Goal: Information Seeking & Learning: Learn about a topic

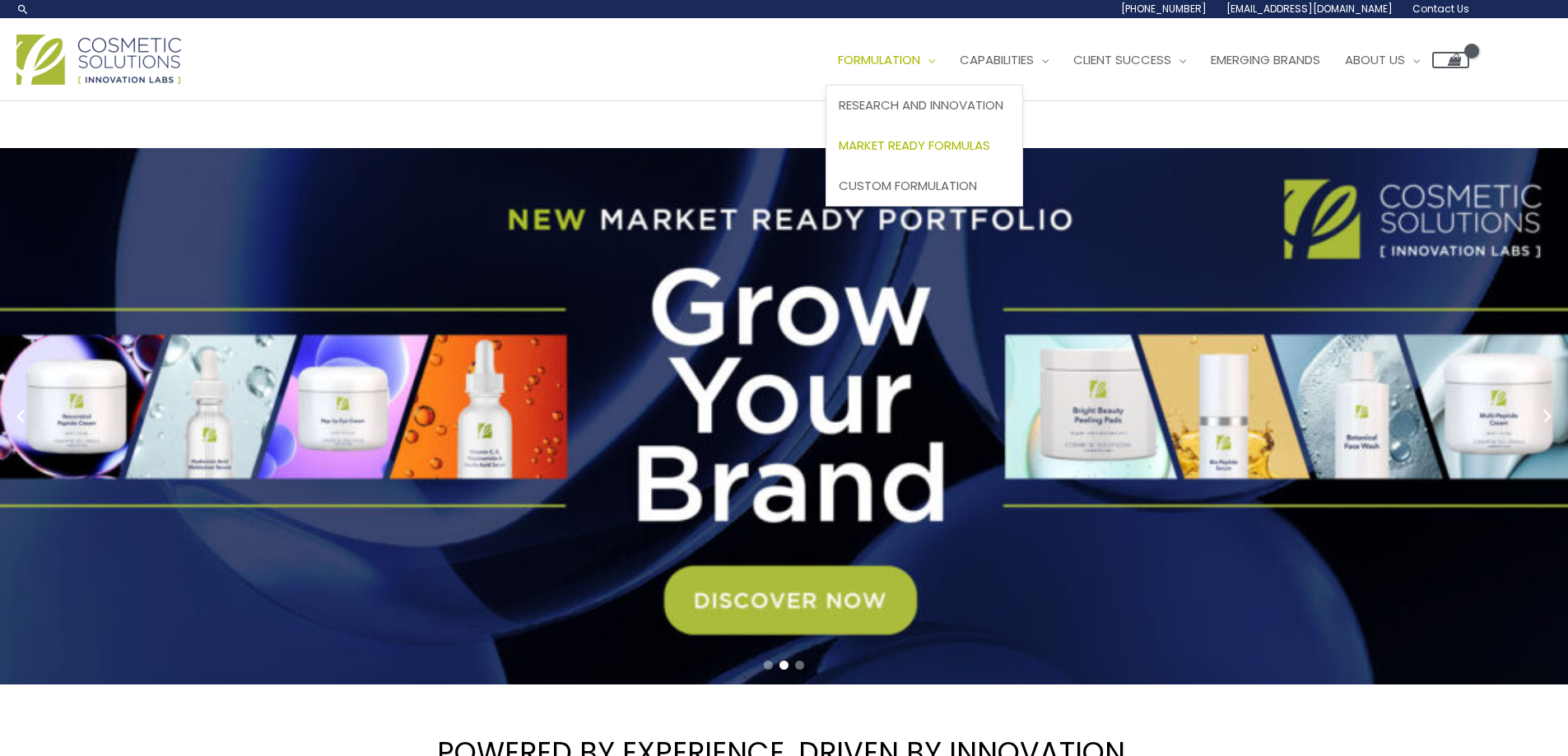
click at [971, 142] on span "Market Ready Formulas" at bounding box center [914, 145] width 151 height 17
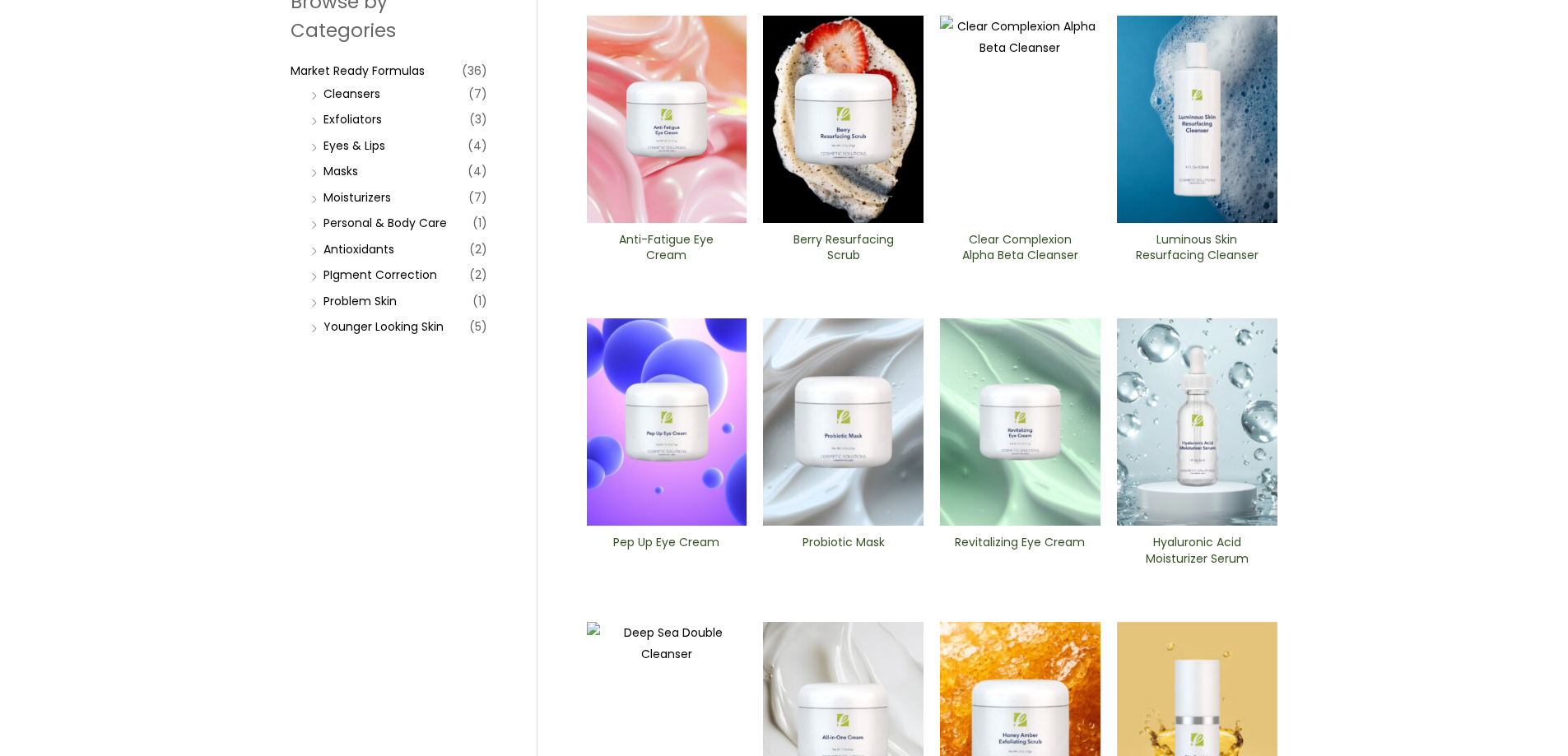
scroll to position [247, 0]
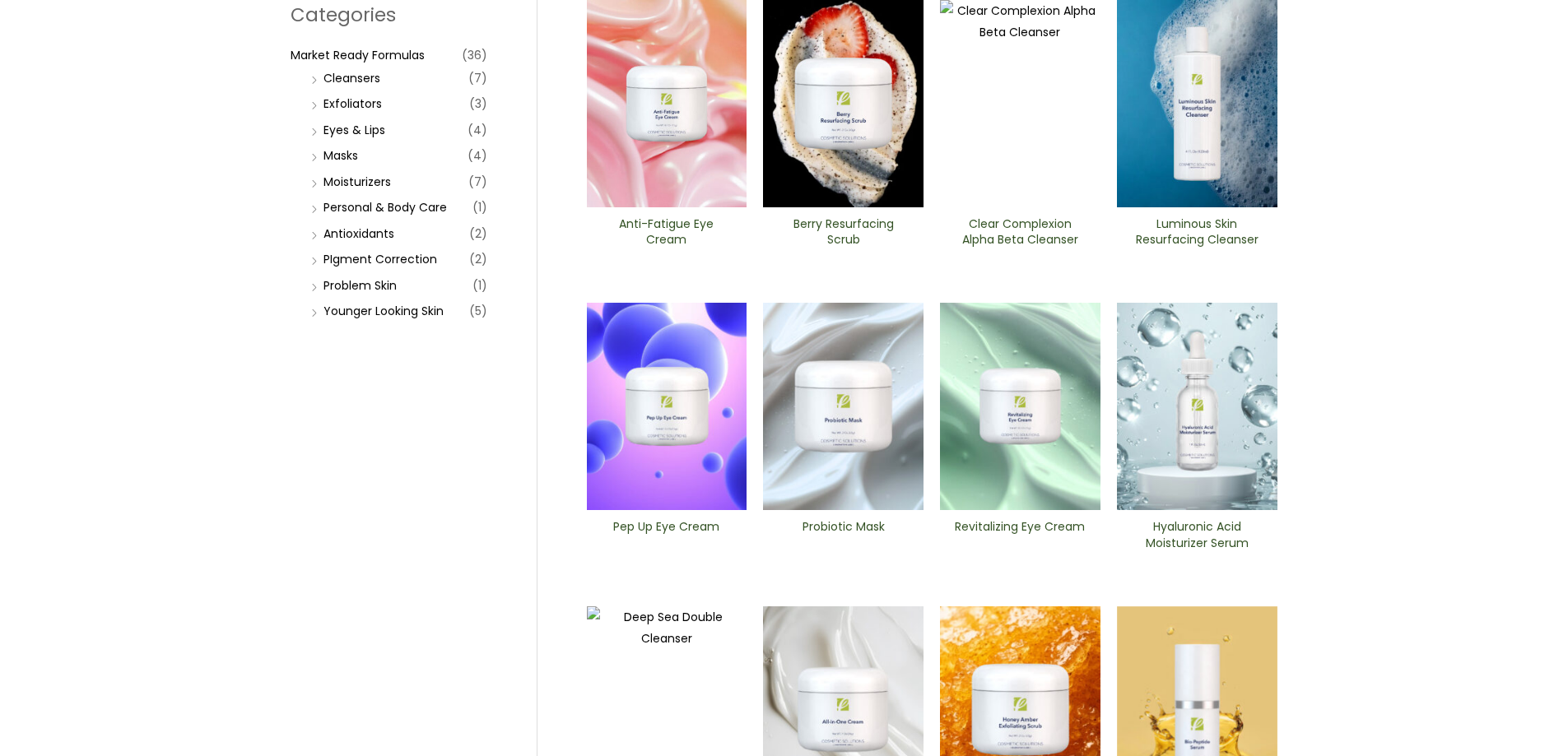
click at [1207, 471] on img at bounding box center [1197, 406] width 161 height 208
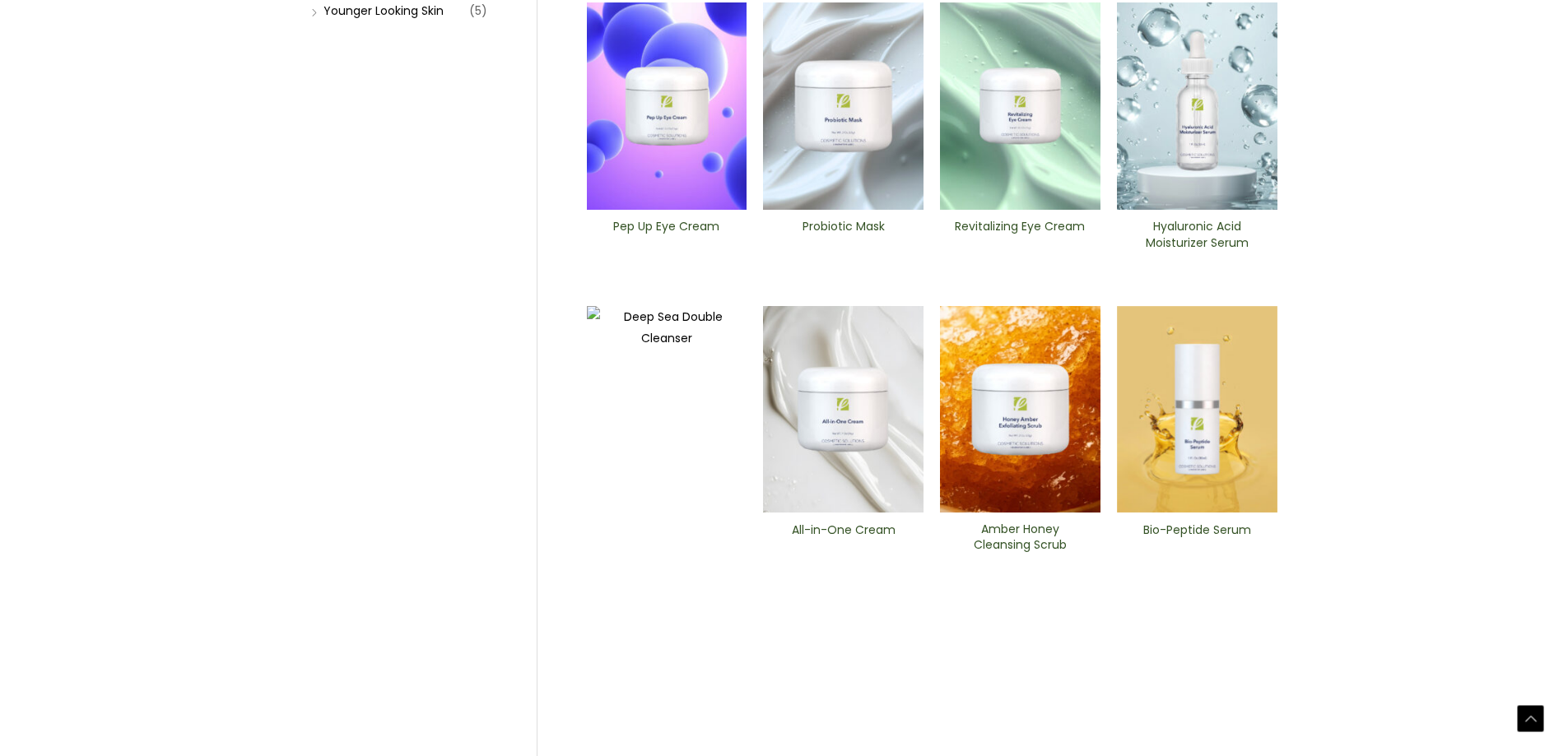
scroll to position [576, 0]
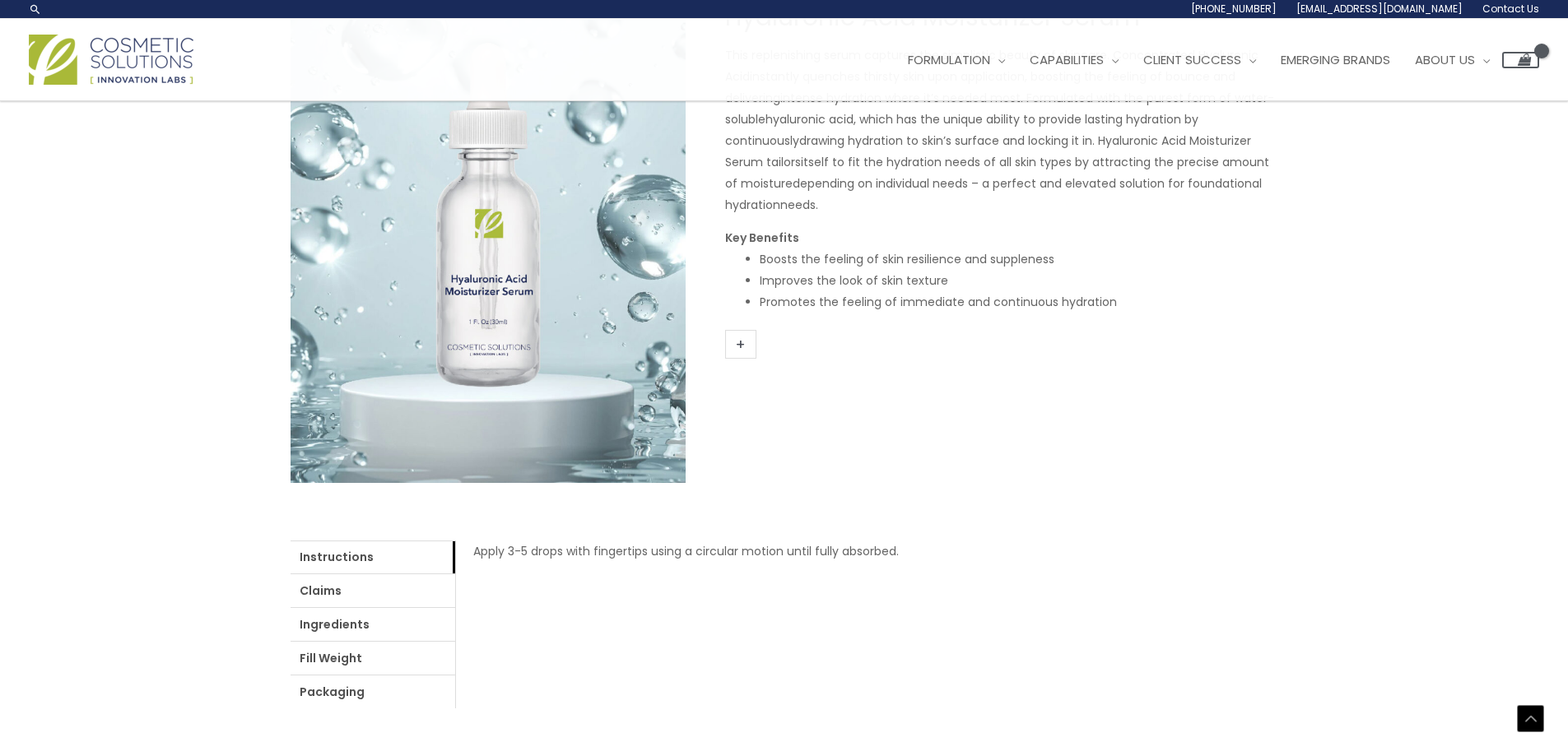
scroll to position [217, 0]
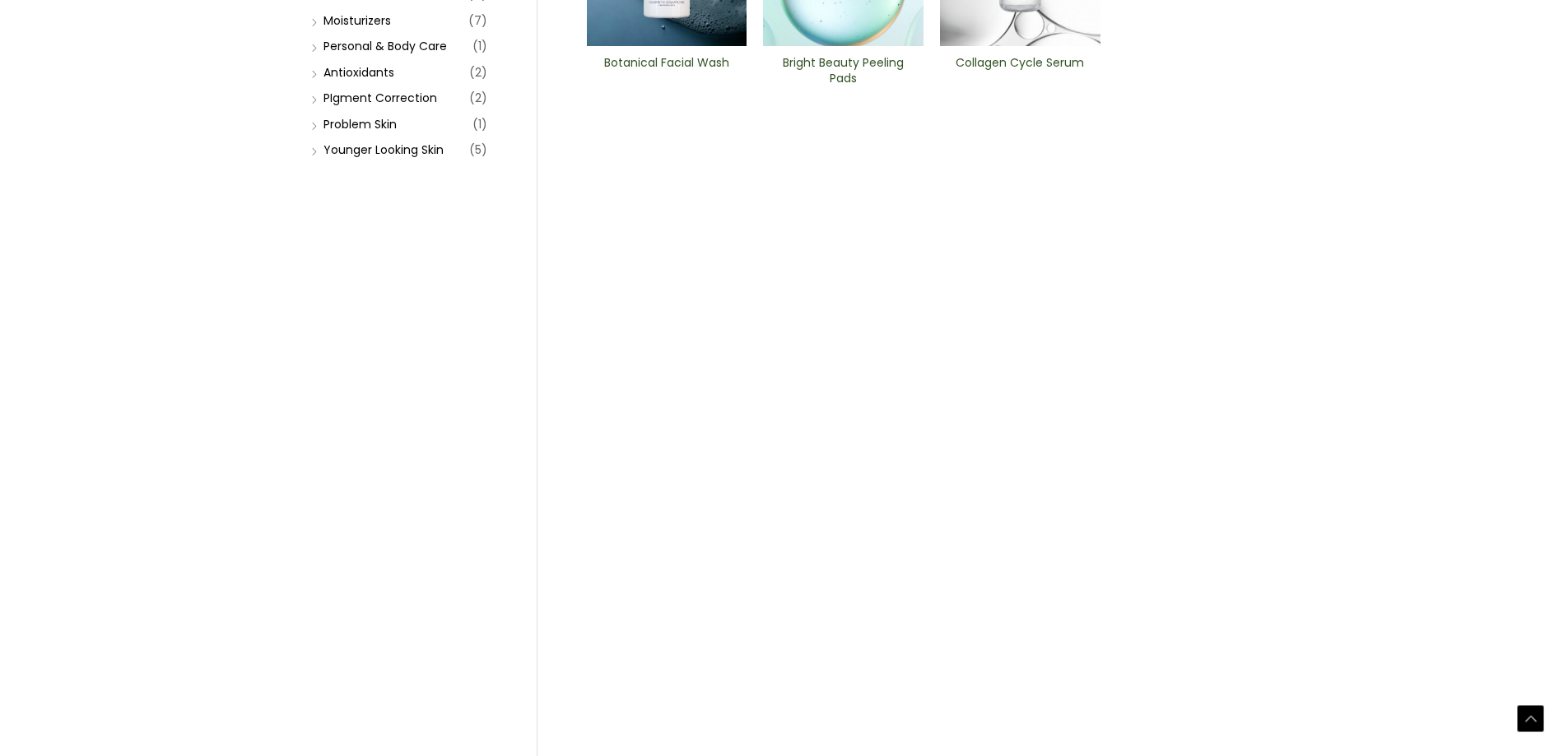
scroll to position [412, 0]
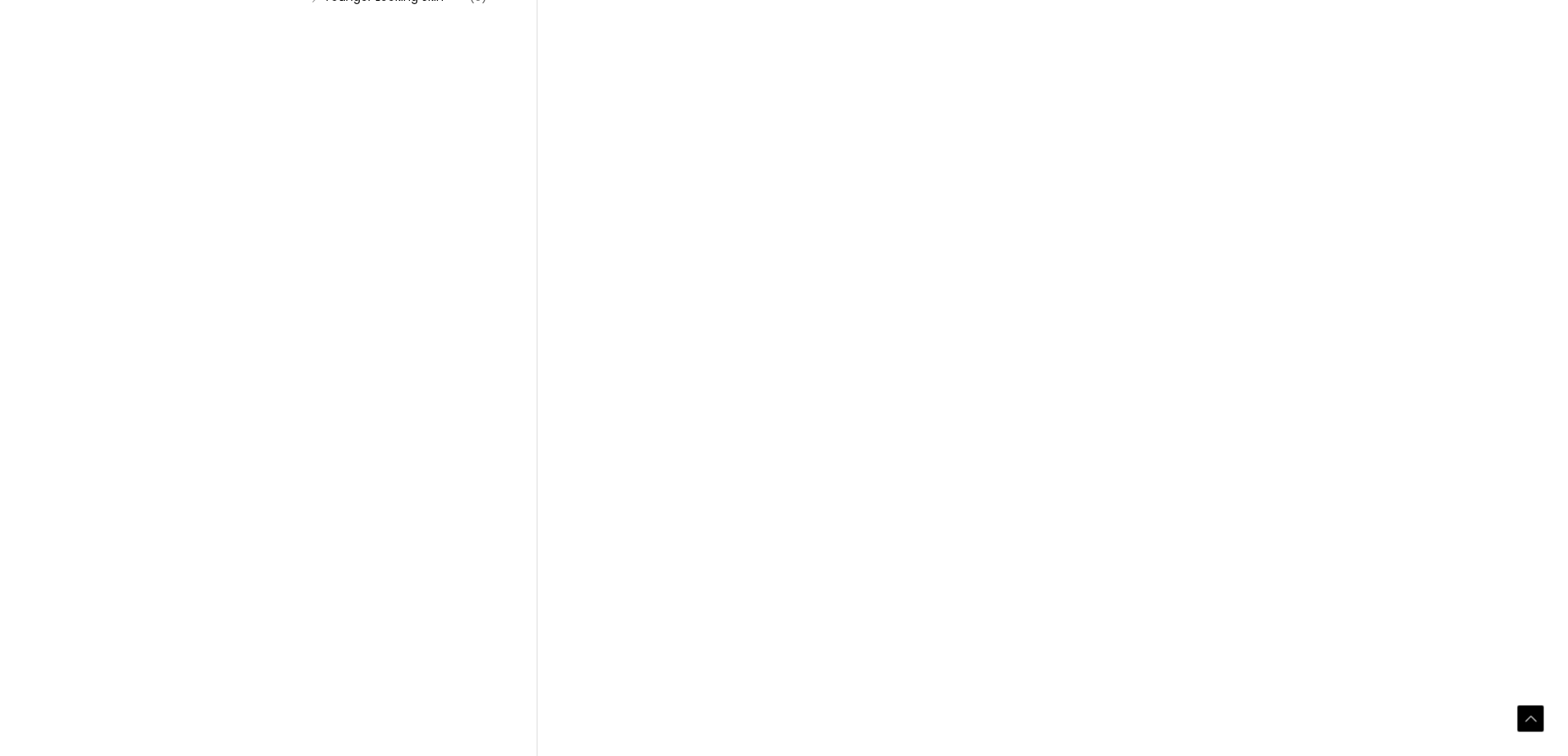
scroll to position [576, 0]
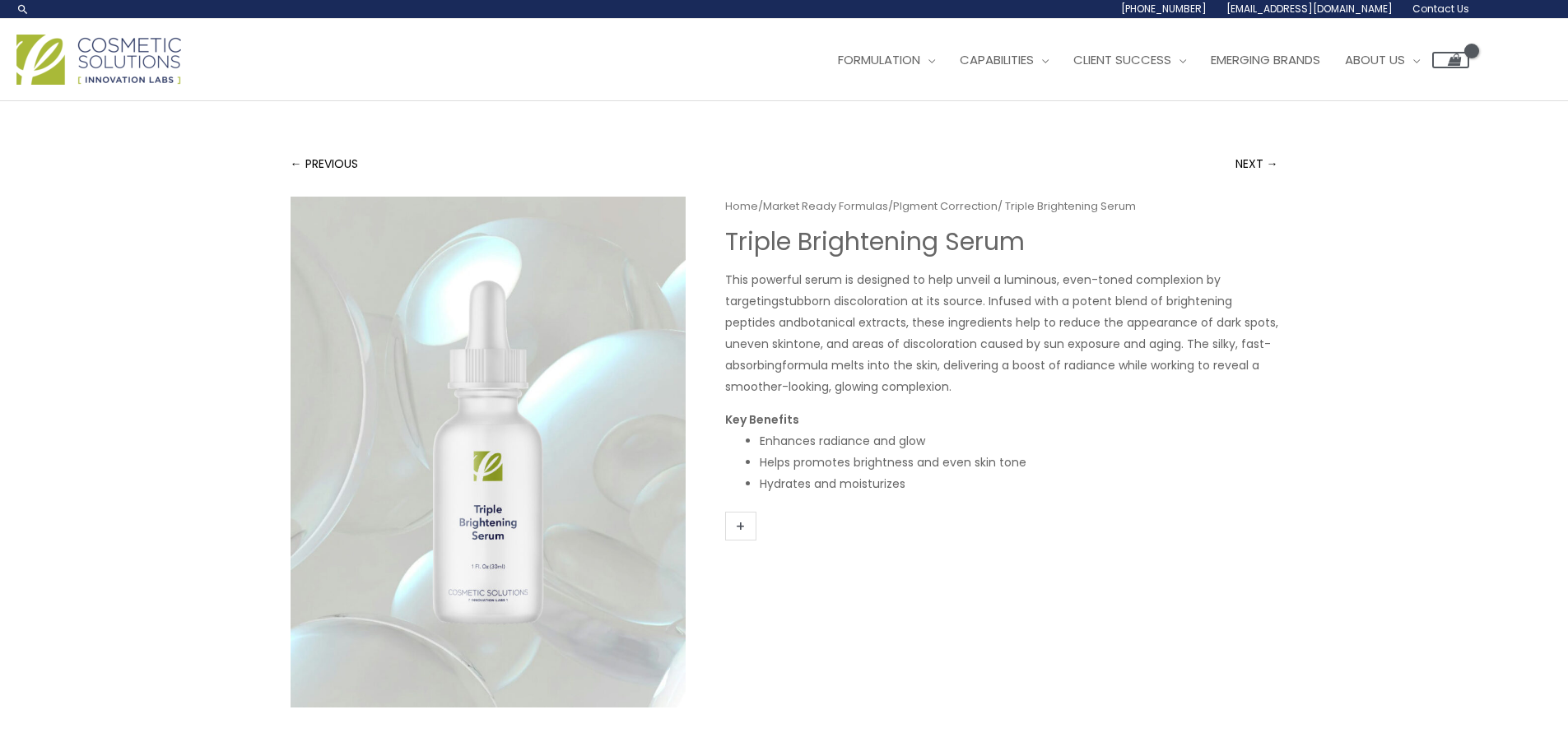
scroll to position [329, 0]
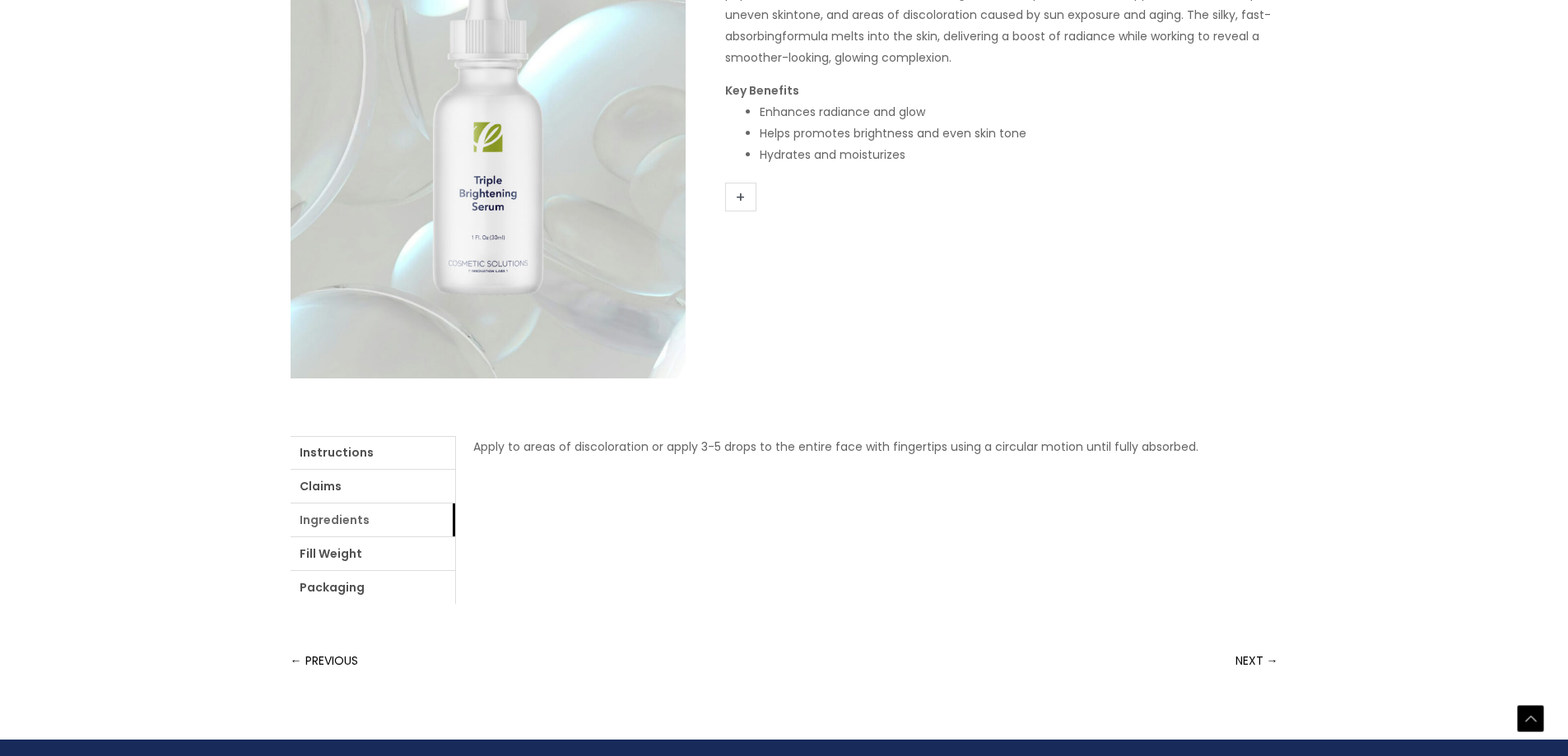
click at [355, 526] on link "Ingredients" at bounding box center [372, 520] width 165 height 33
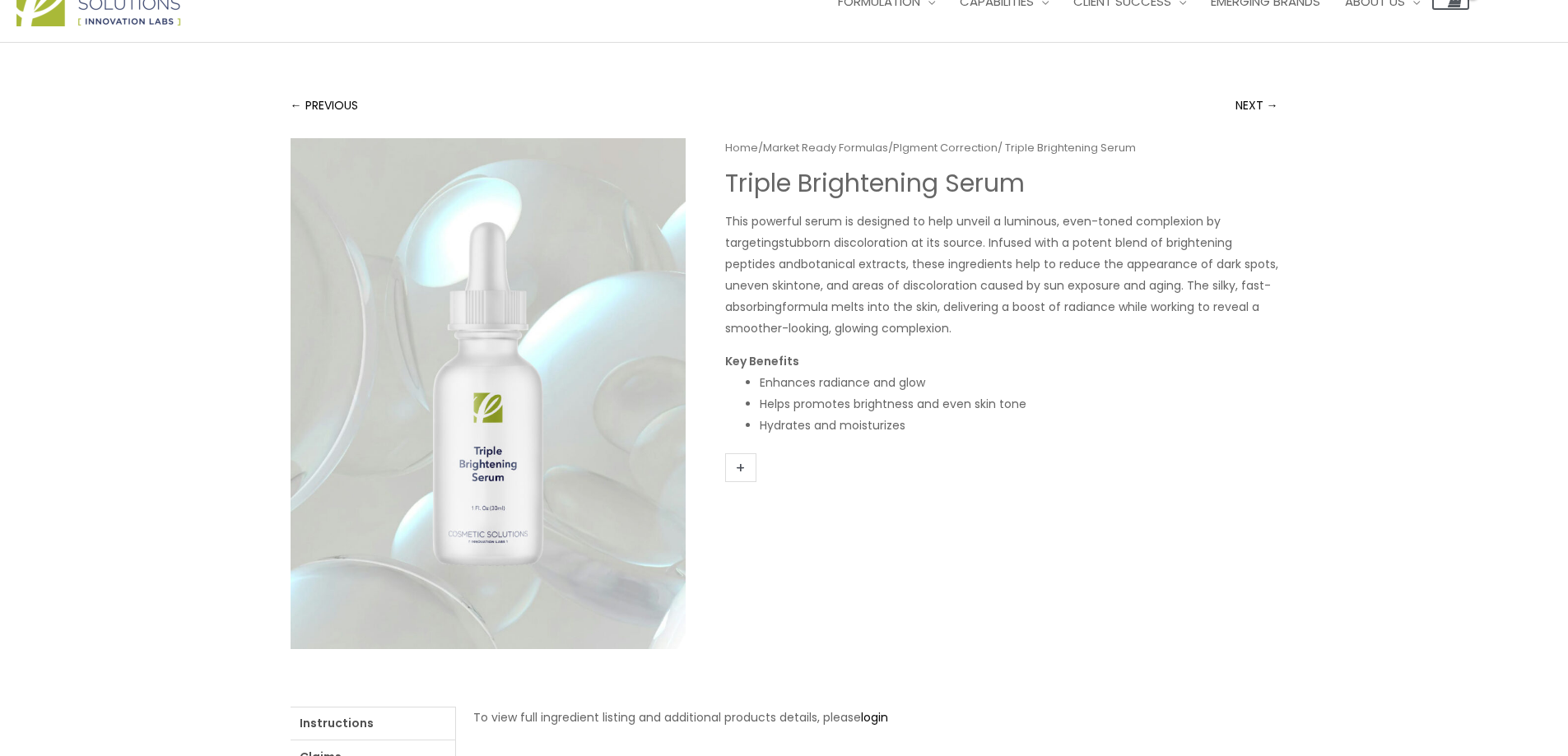
scroll to position [0, 0]
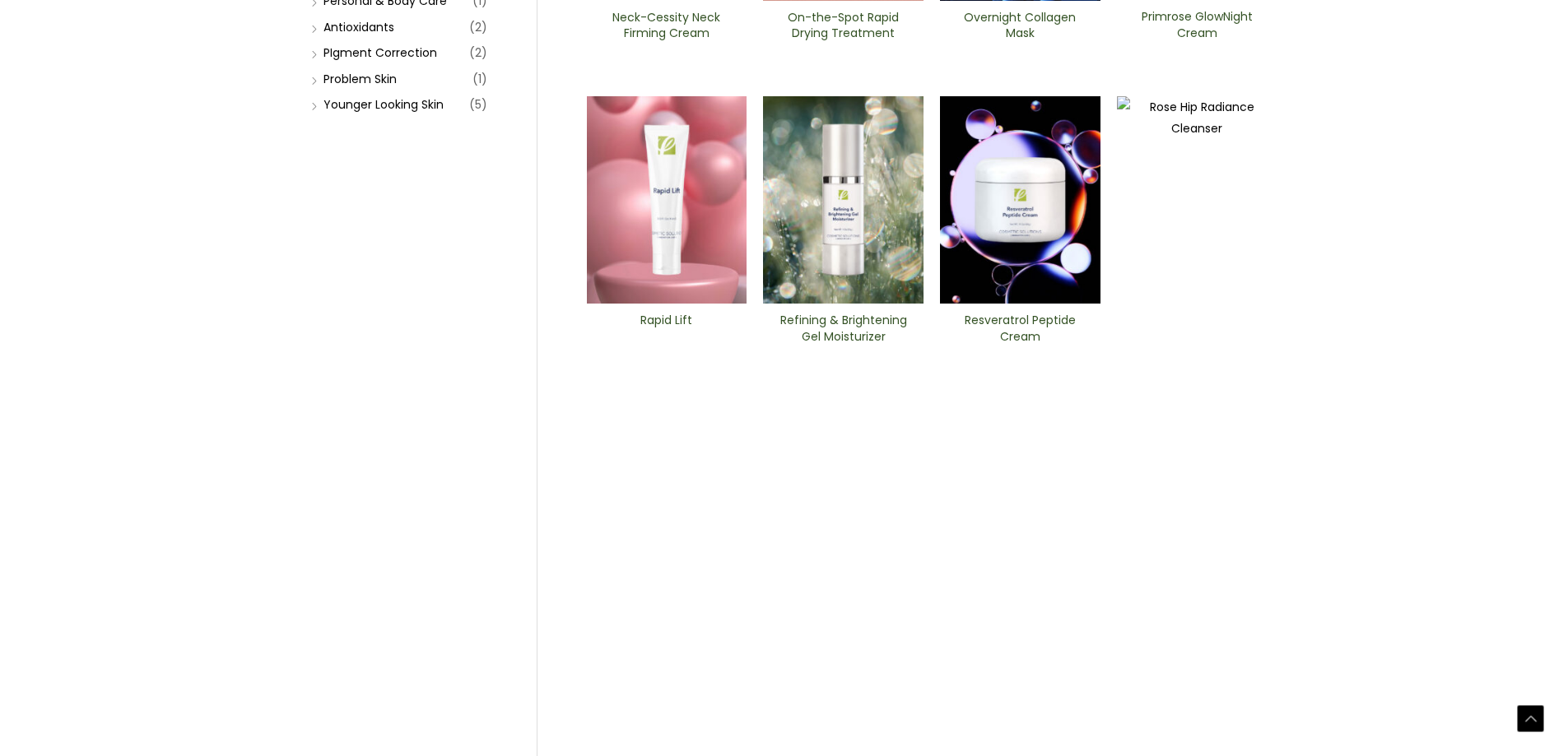
scroll to position [494, 0]
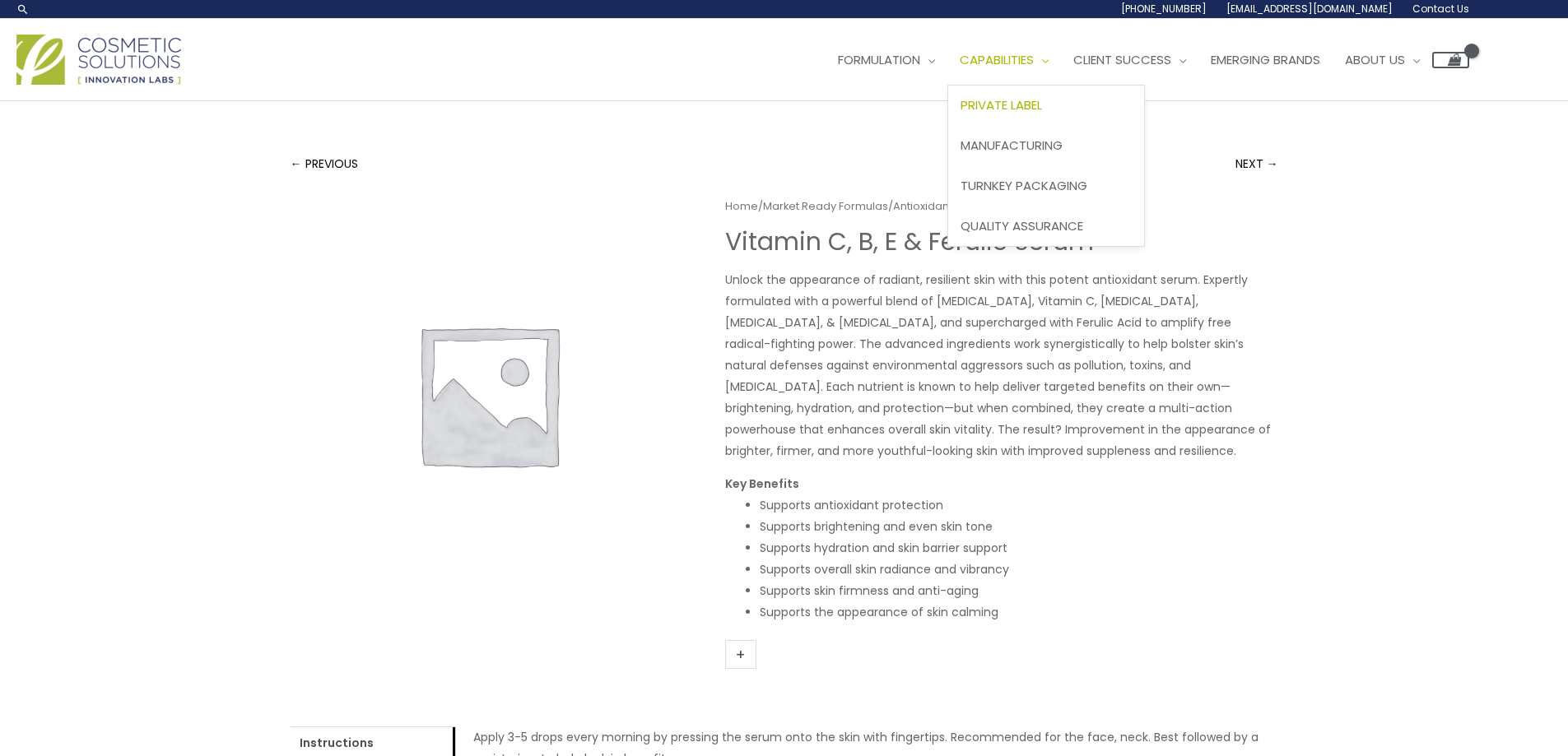
click at [1042, 102] on span "Private Label" at bounding box center [1001, 104] width 82 height 17
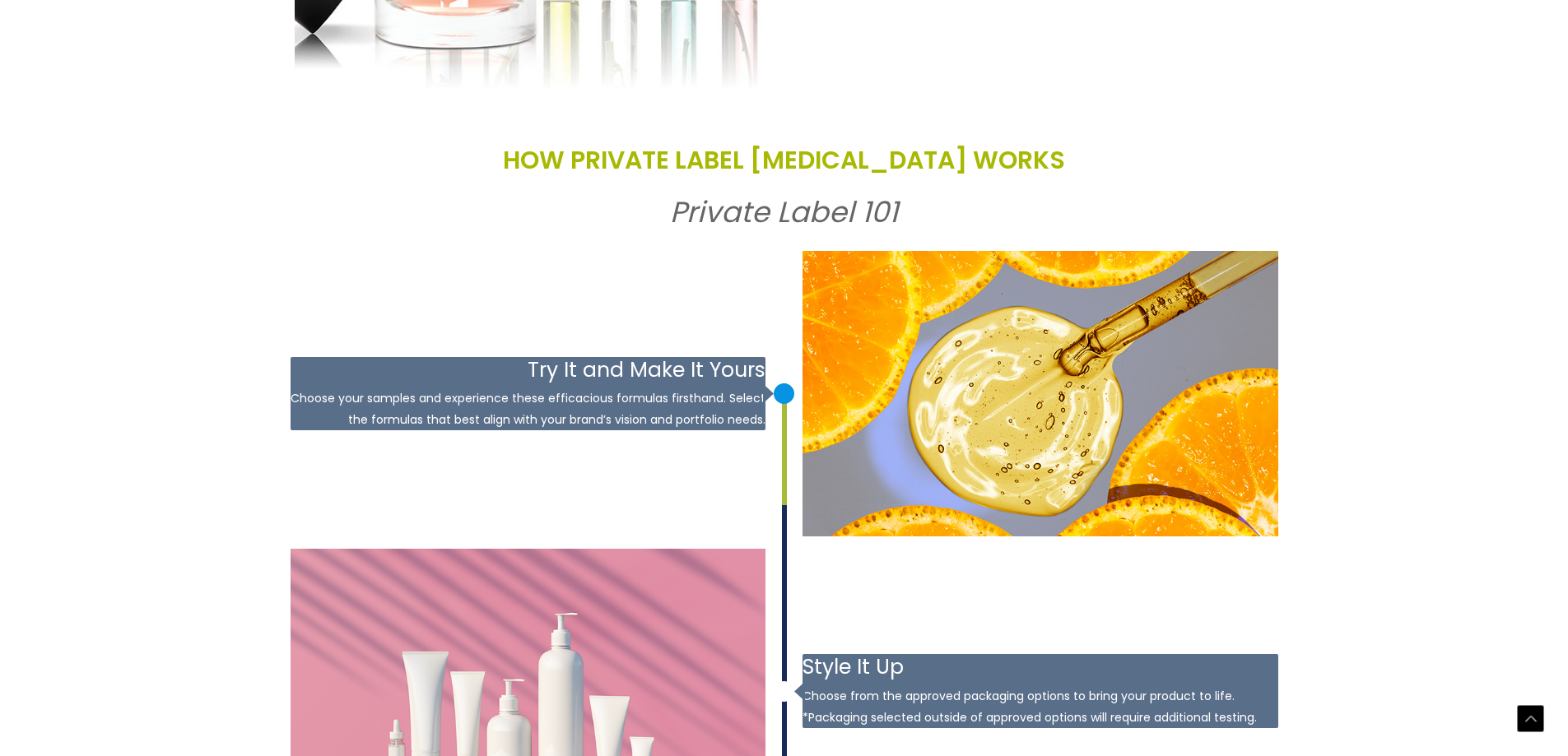
scroll to position [1810, 0]
click at [767, 394] on div at bounding box center [769, 393] width 8 height 21
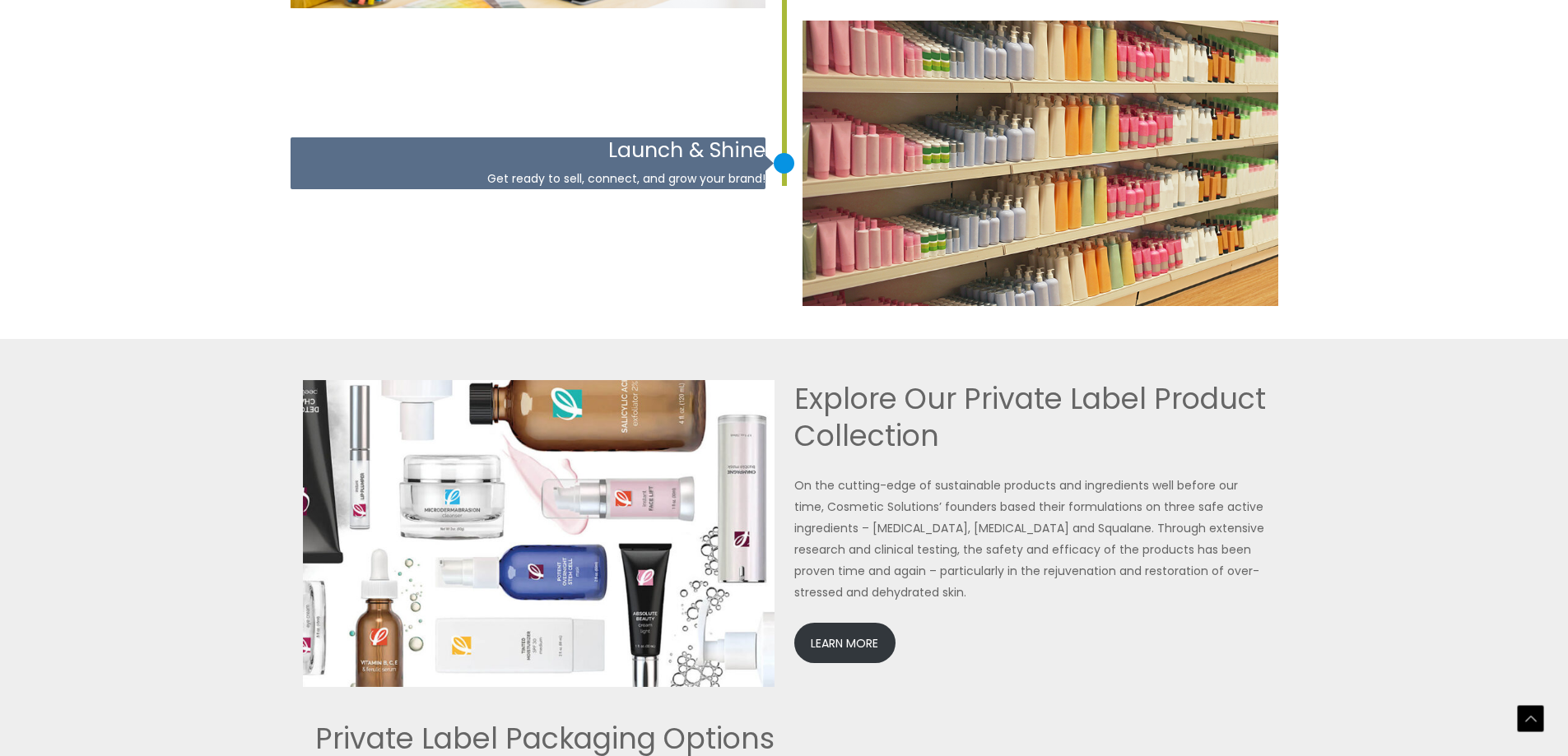
scroll to position [3292, 0]
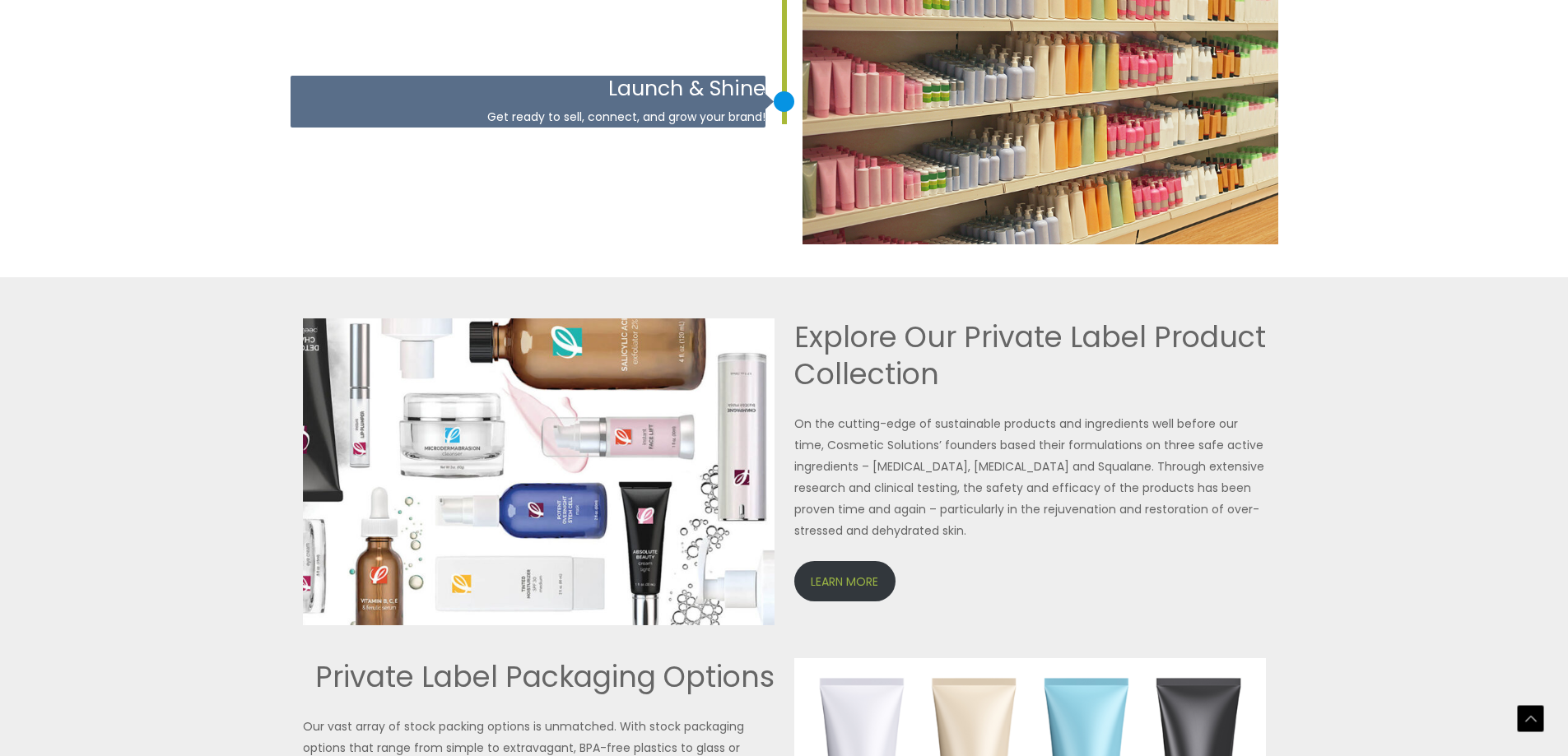
click at [862, 587] on link "LEARN MORE" at bounding box center [844, 581] width 102 height 40
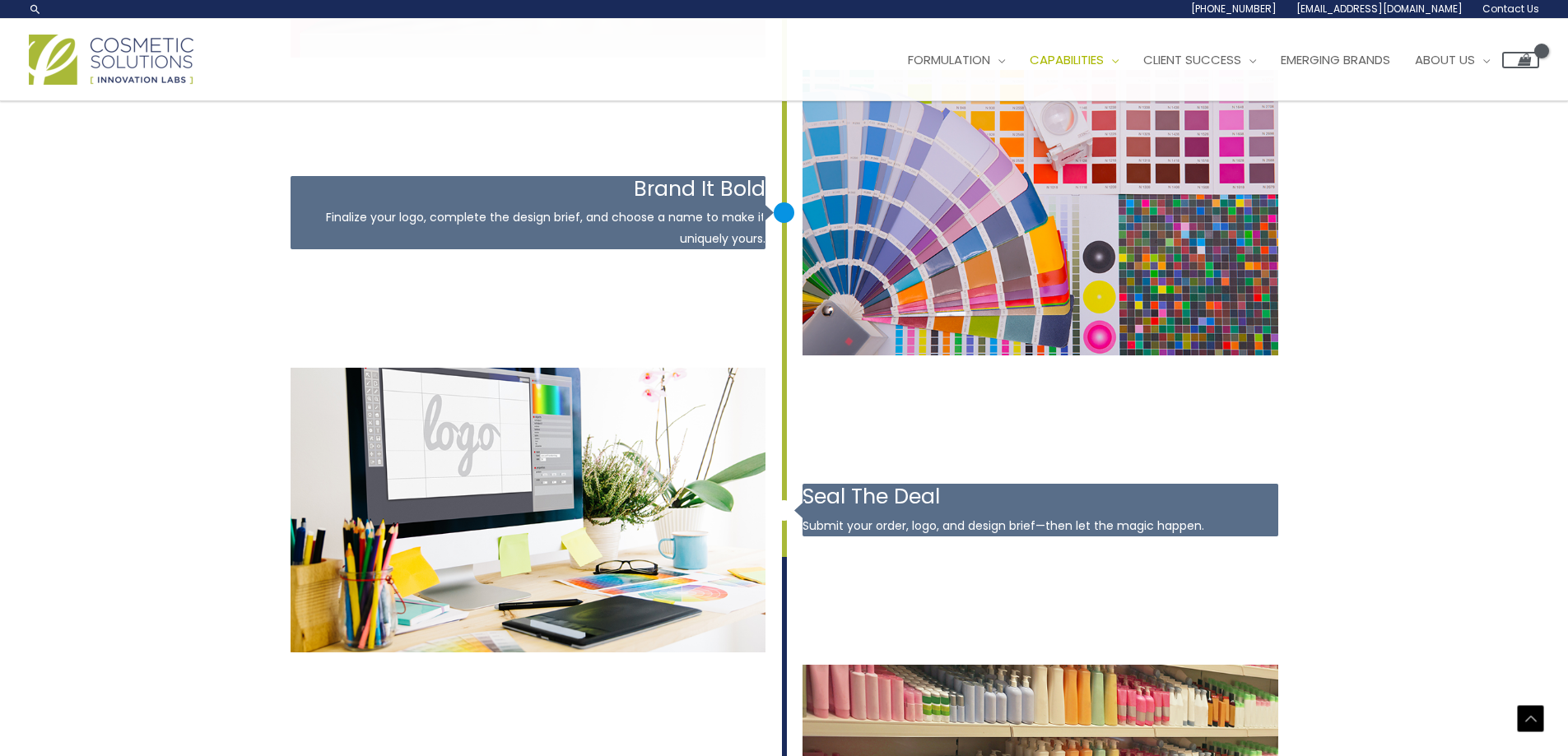
scroll to position [2310, 0]
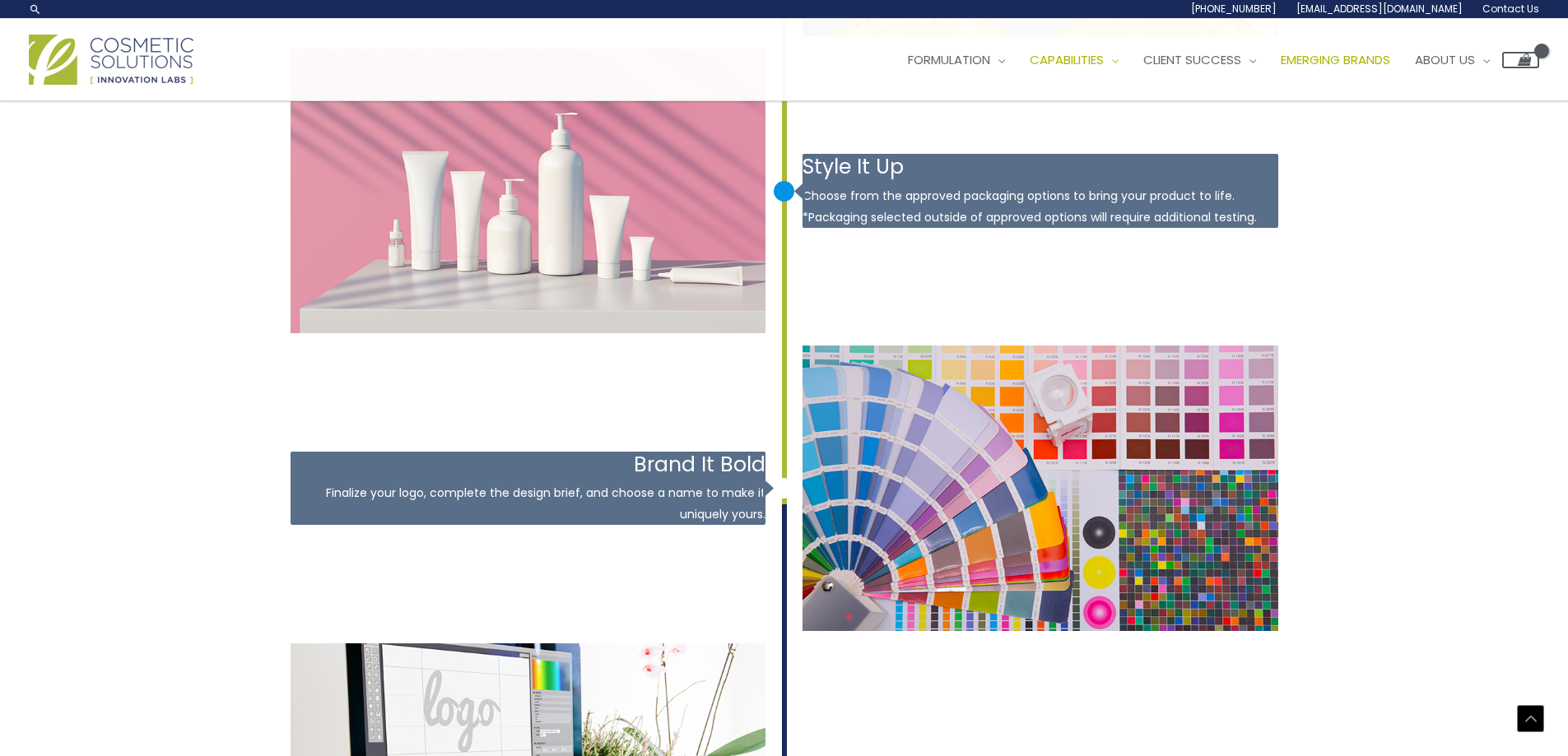
click at [1371, 66] on span "Emerging Brands" at bounding box center [1335, 59] width 110 height 17
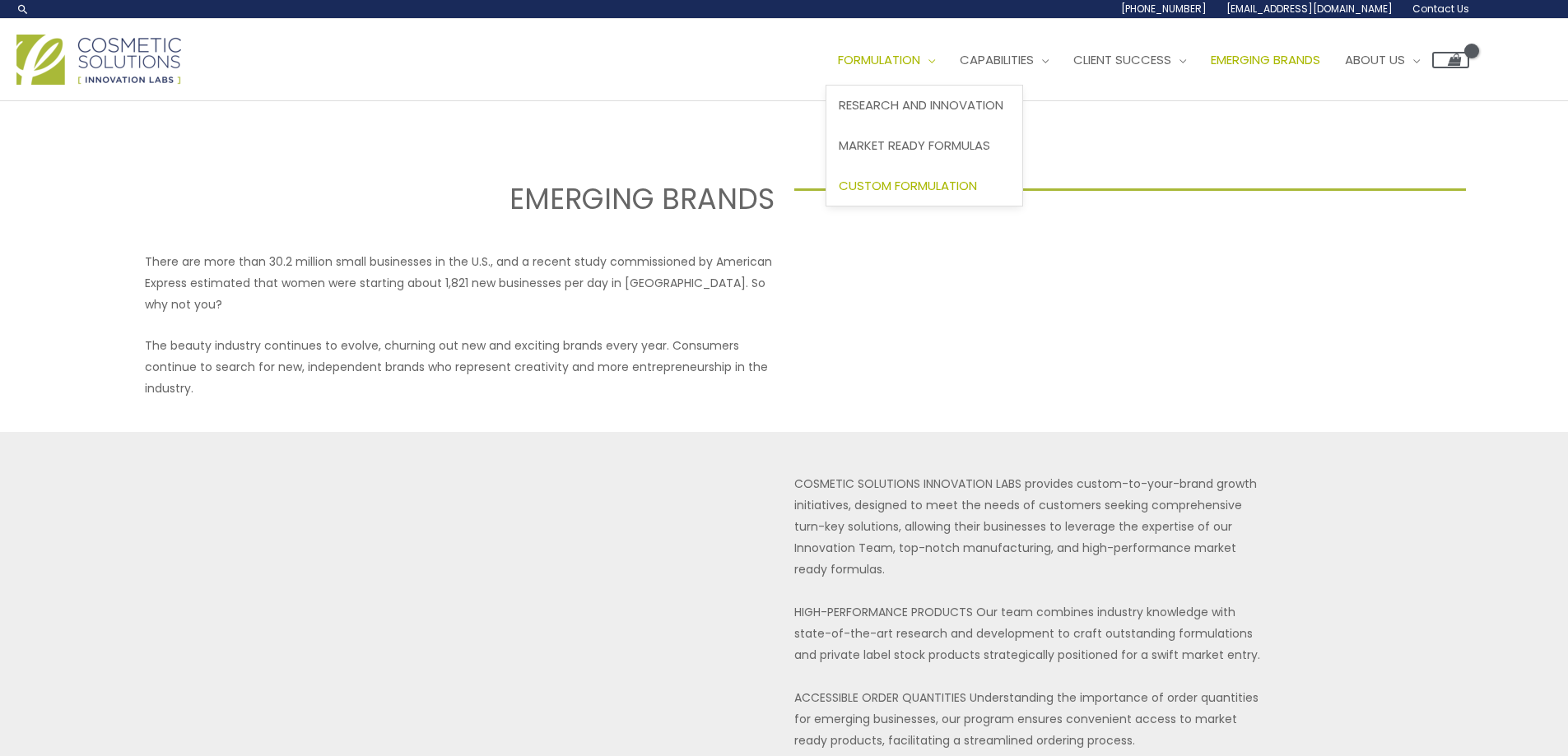
click at [959, 188] on span "Custom Formulation" at bounding box center [908, 185] width 138 height 17
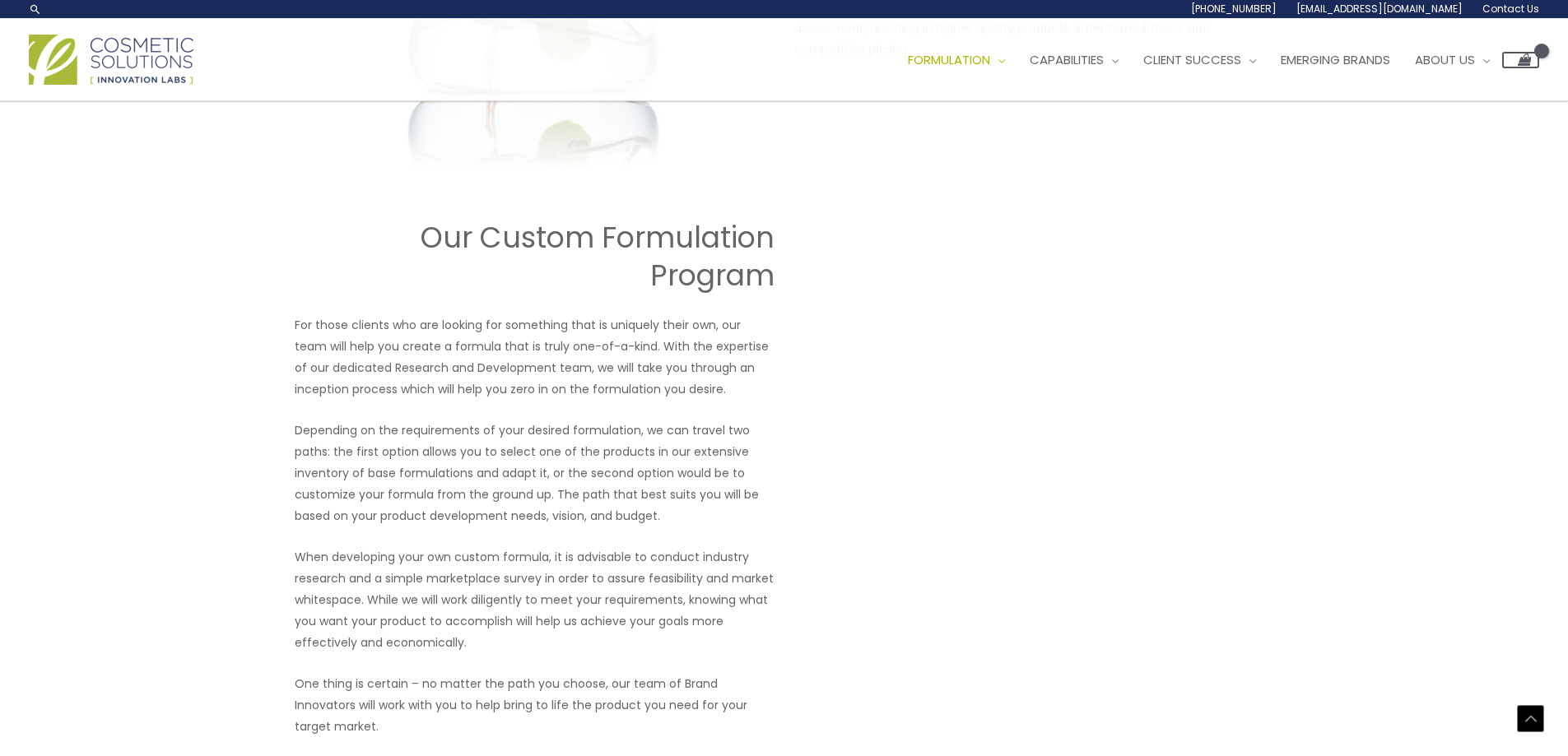
scroll to position [1602, 0]
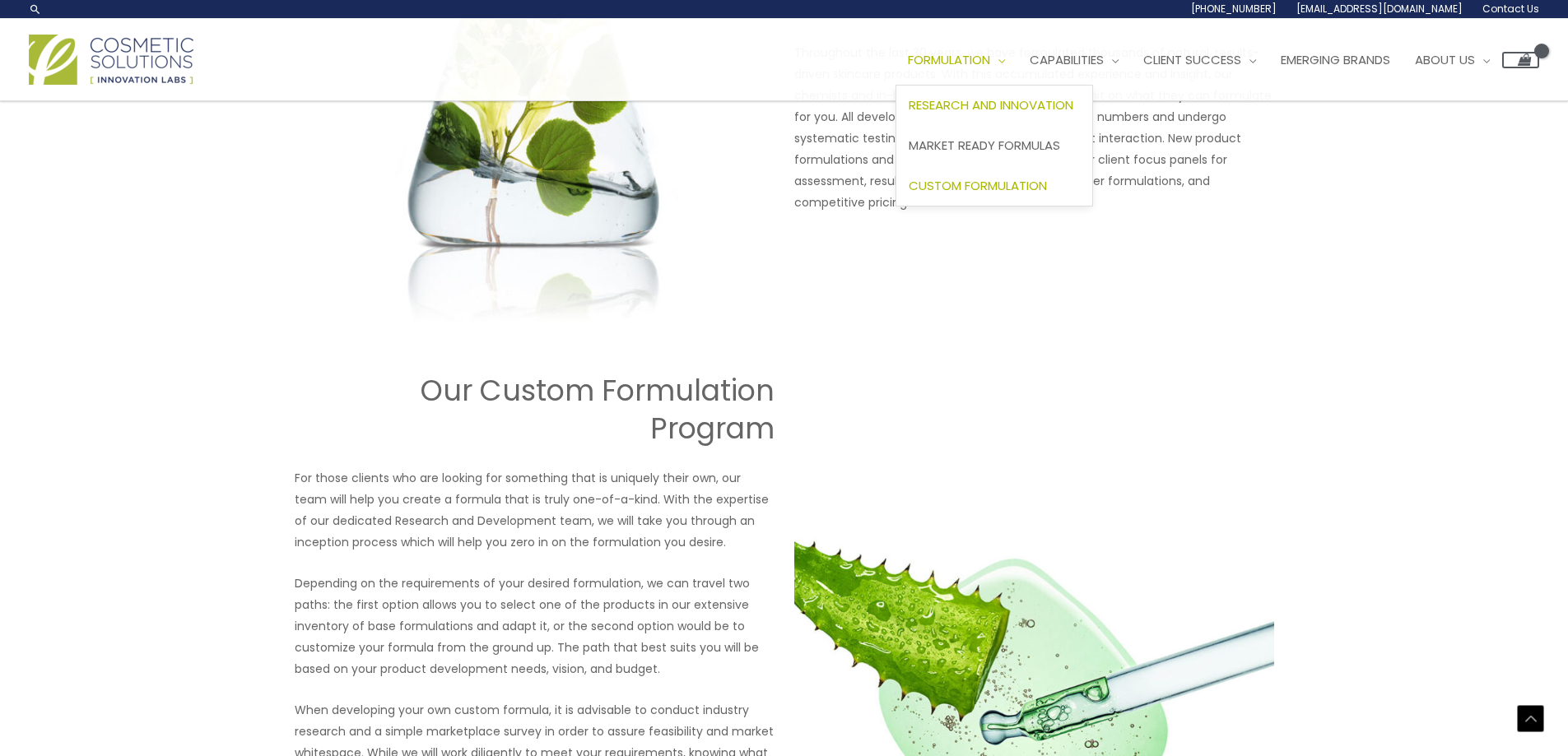
click at [988, 105] on span "Research and Innovation" at bounding box center [991, 104] width 165 height 17
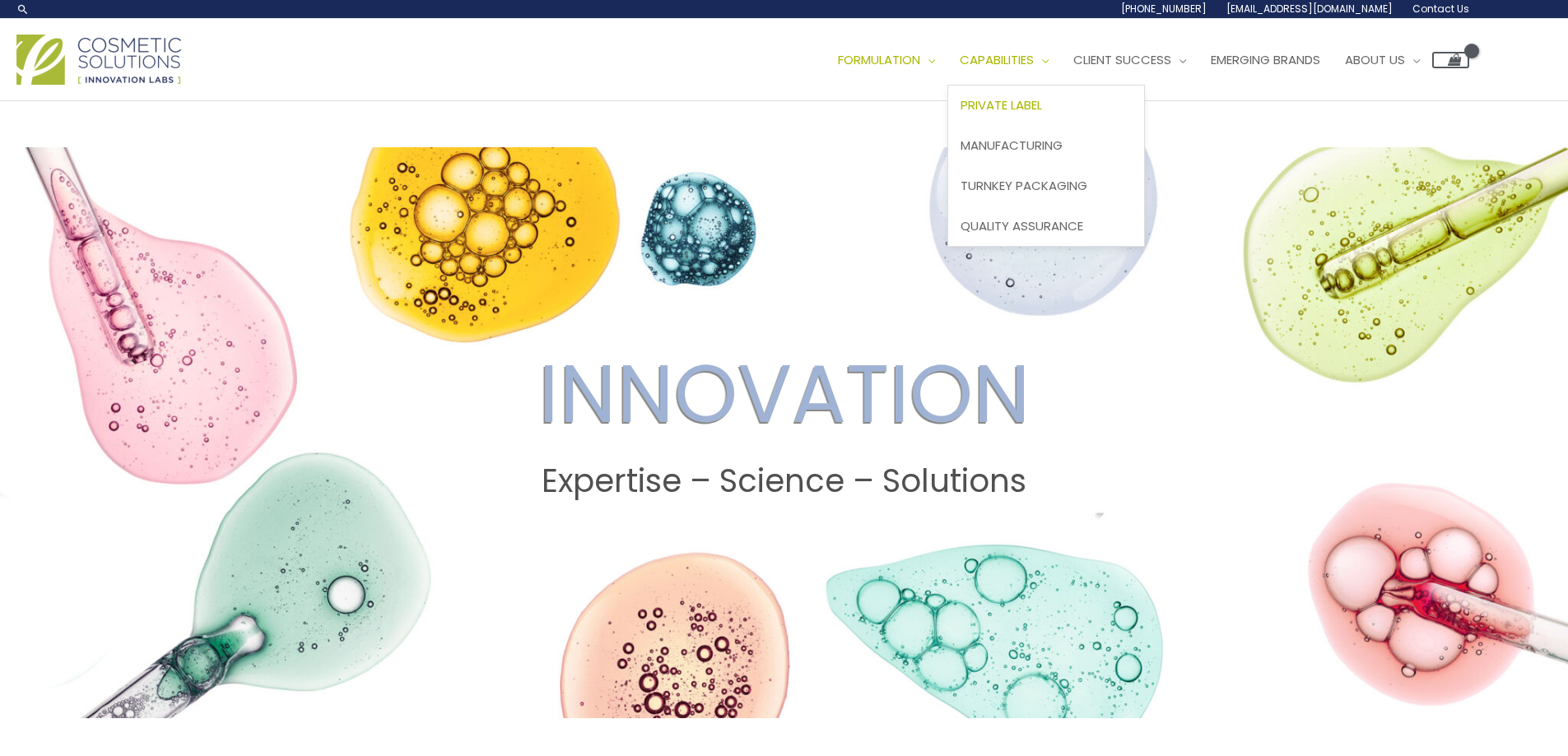
click at [1042, 102] on span "Private Label" at bounding box center [1001, 104] width 82 height 17
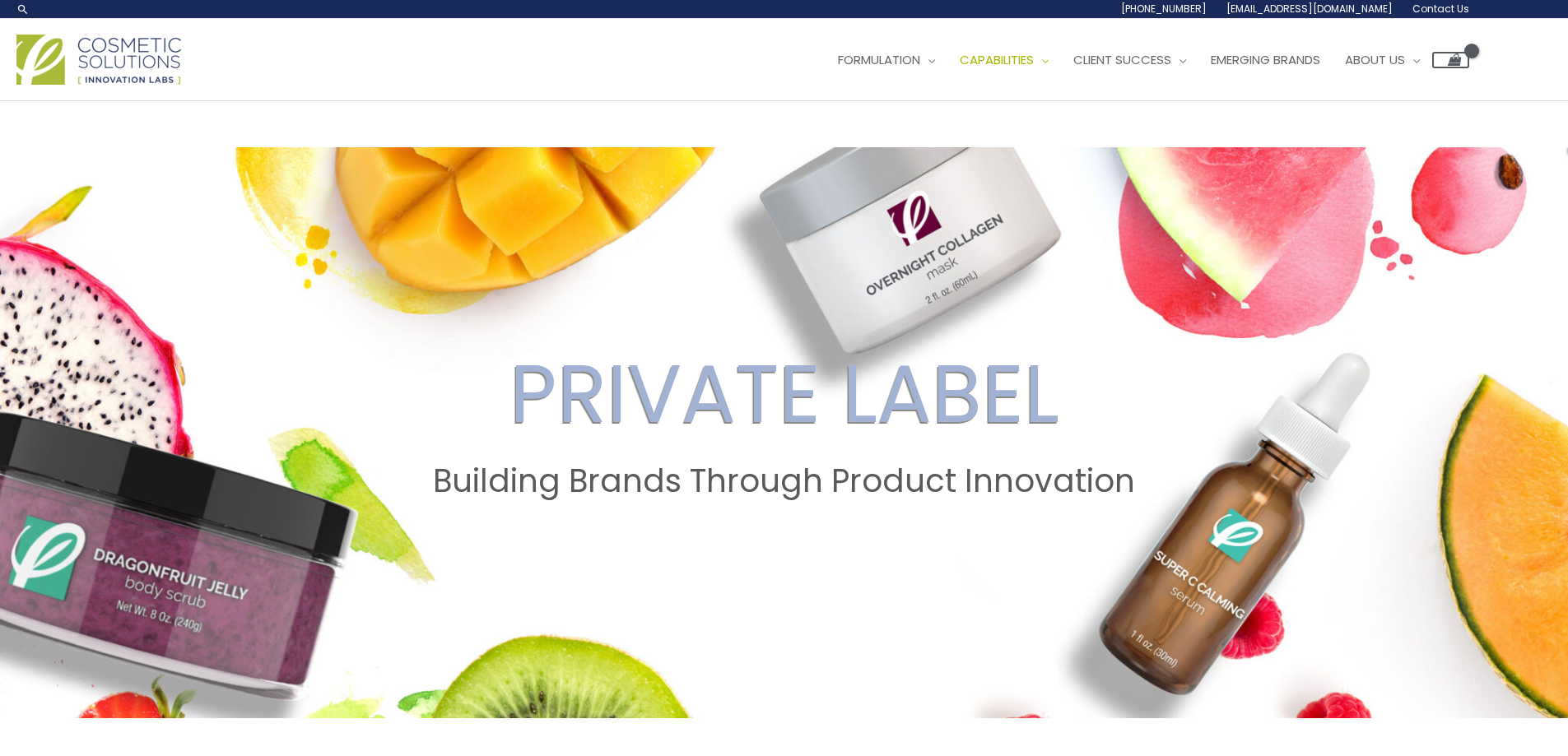
click at [92, 65] on img at bounding box center [98, 59] width 165 height 50
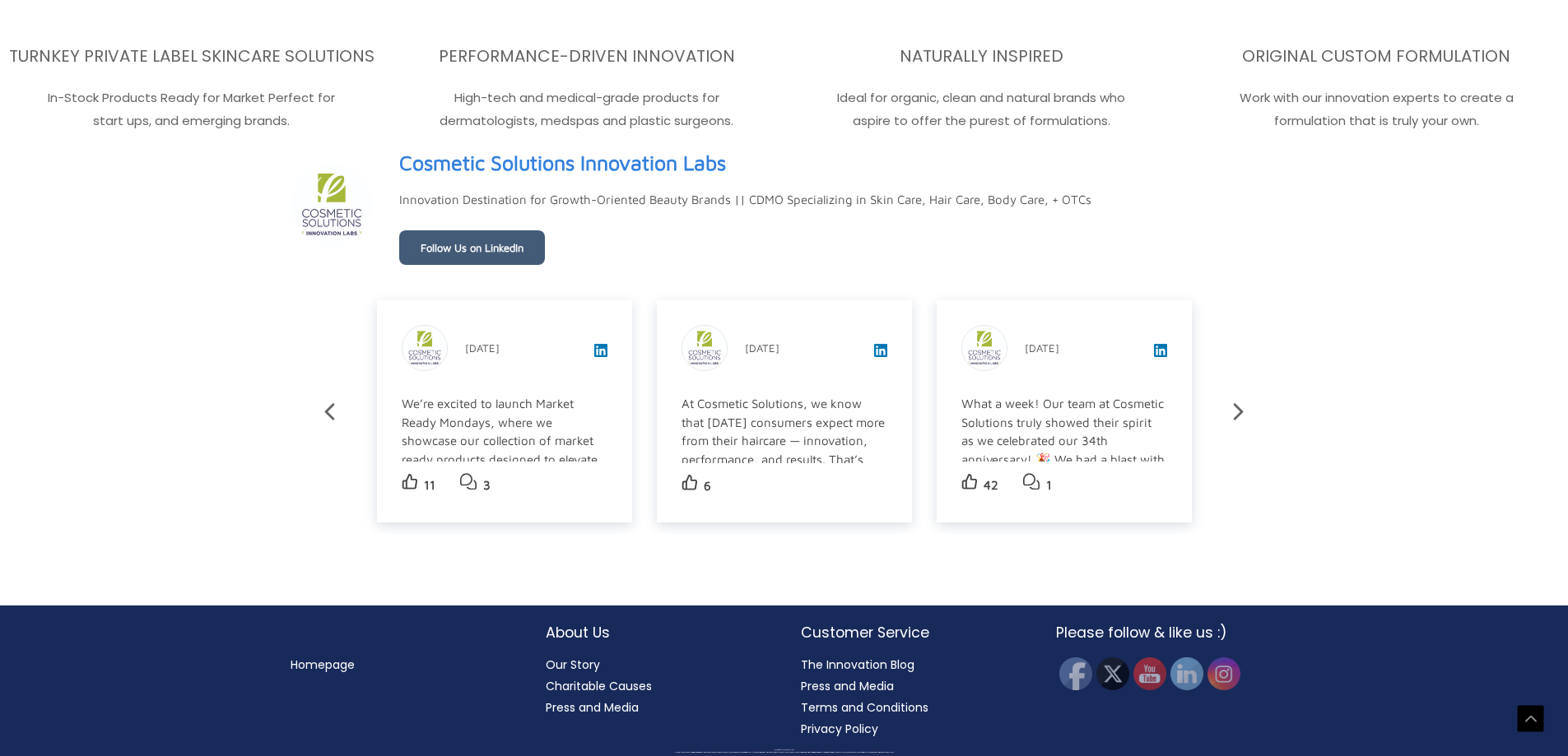
scroll to position [2940, 0]
click at [629, 161] on link "Cosmetic Solutions Innovation Labs" at bounding box center [562, 163] width 326 height 38
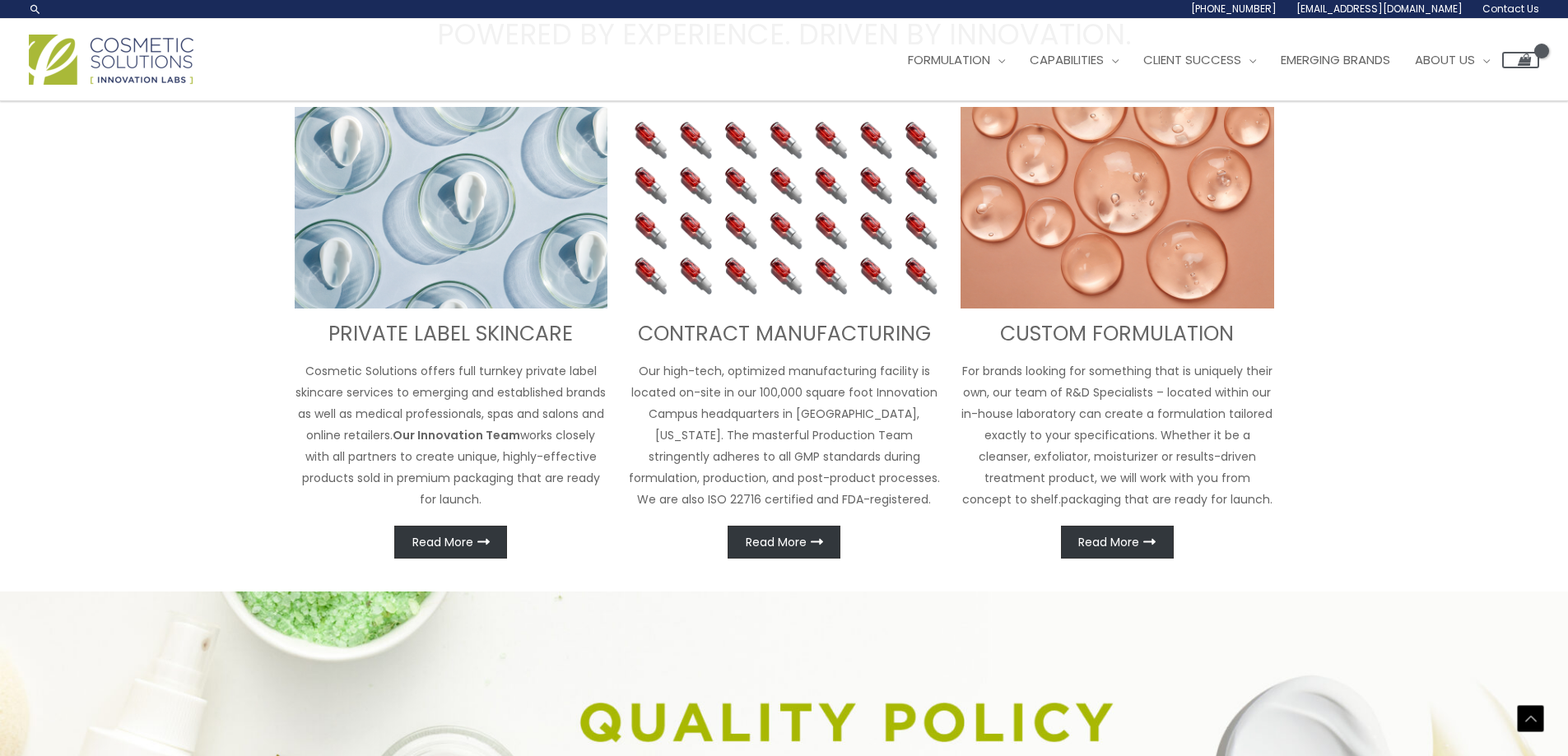
scroll to position [717, 0]
click at [468, 549] on span "Read More" at bounding box center [443, 543] width 61 height 12
click at [451, 538] on span "Read More" at bounding box center [443, 543] width 61 height 12
click at [452, 538] on span "Read More" at bounding box center [443, 543] width 61 height 12
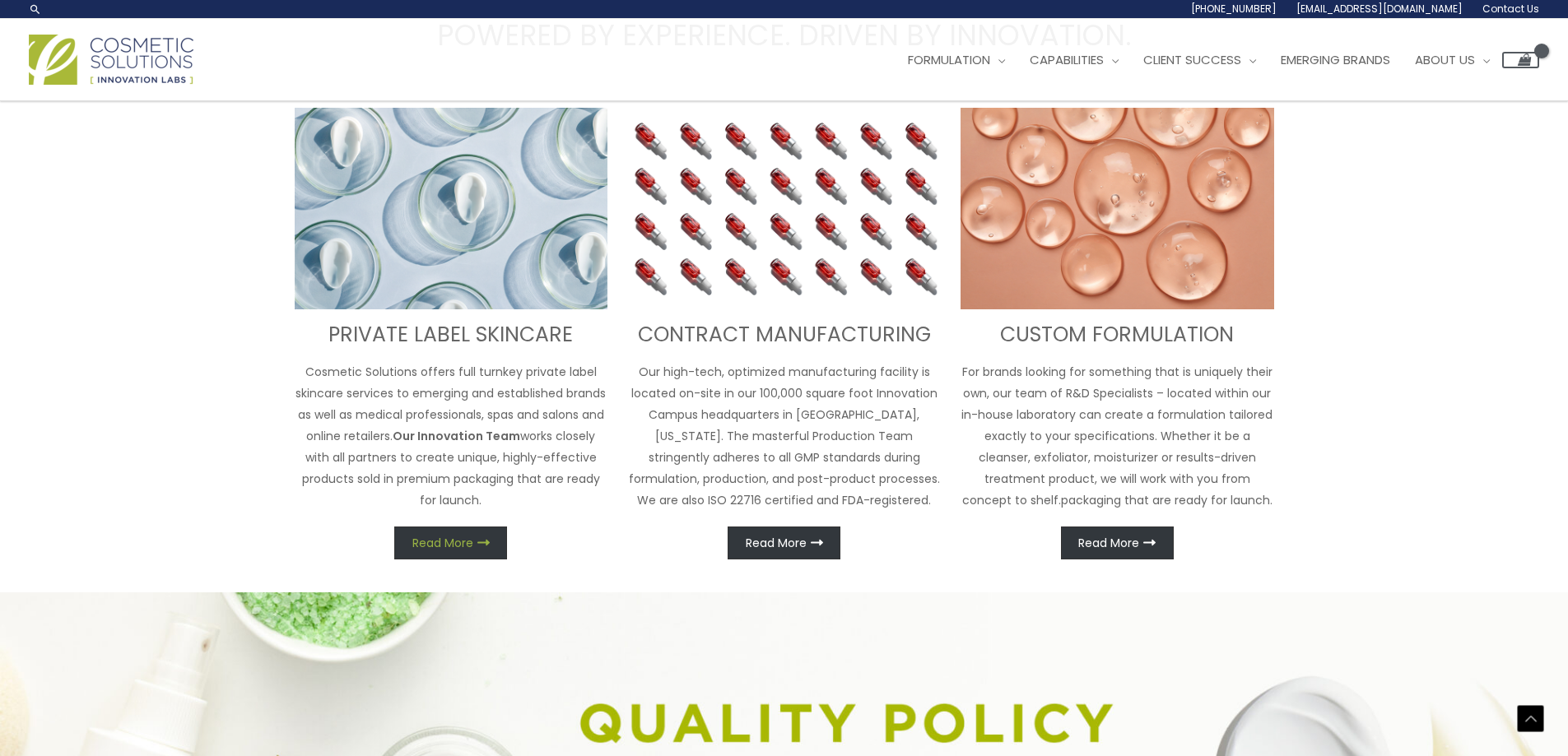
click at [452, 538] on span "Read More" at bounding box center [443, 543] width 61 height 12
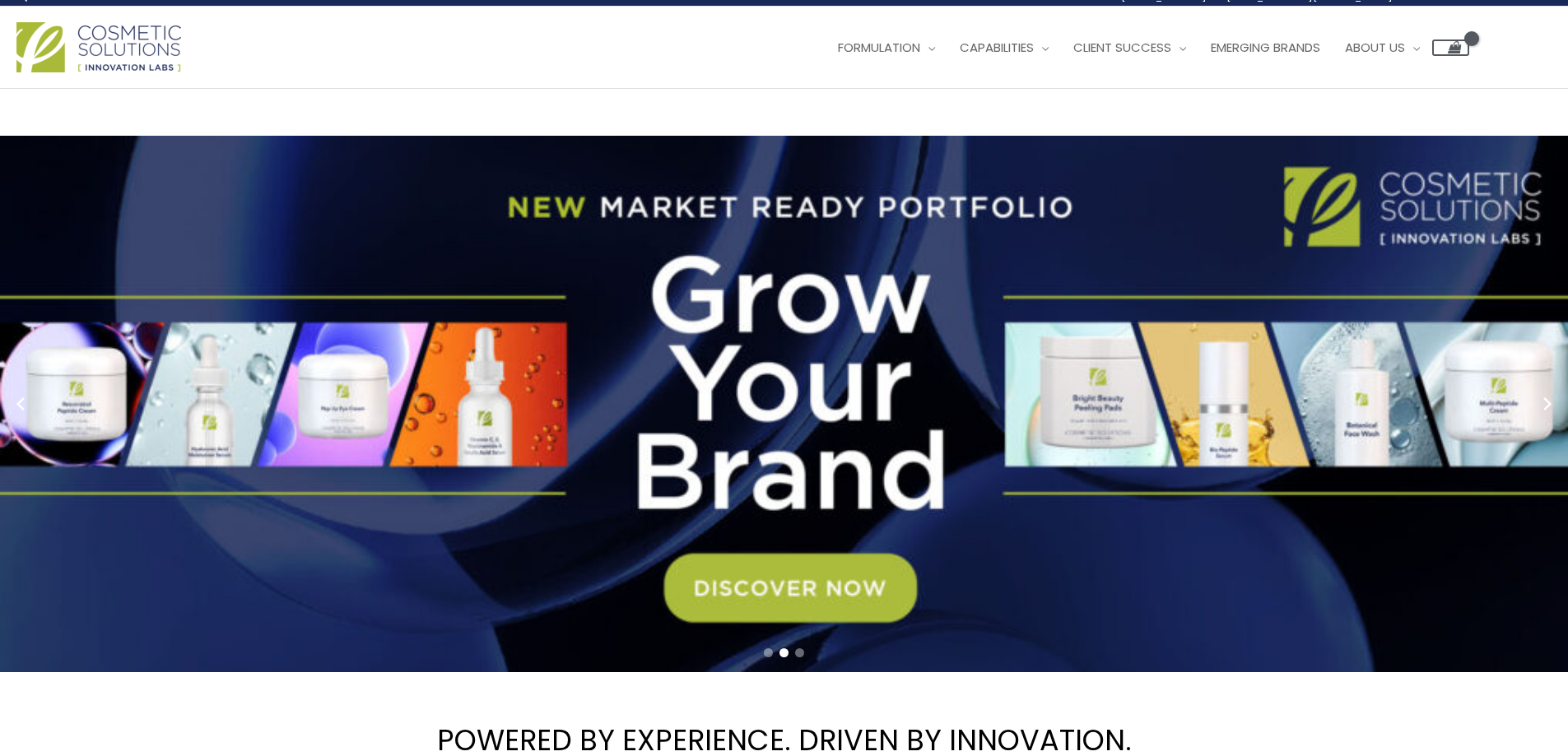
scroll to position [0, 0]
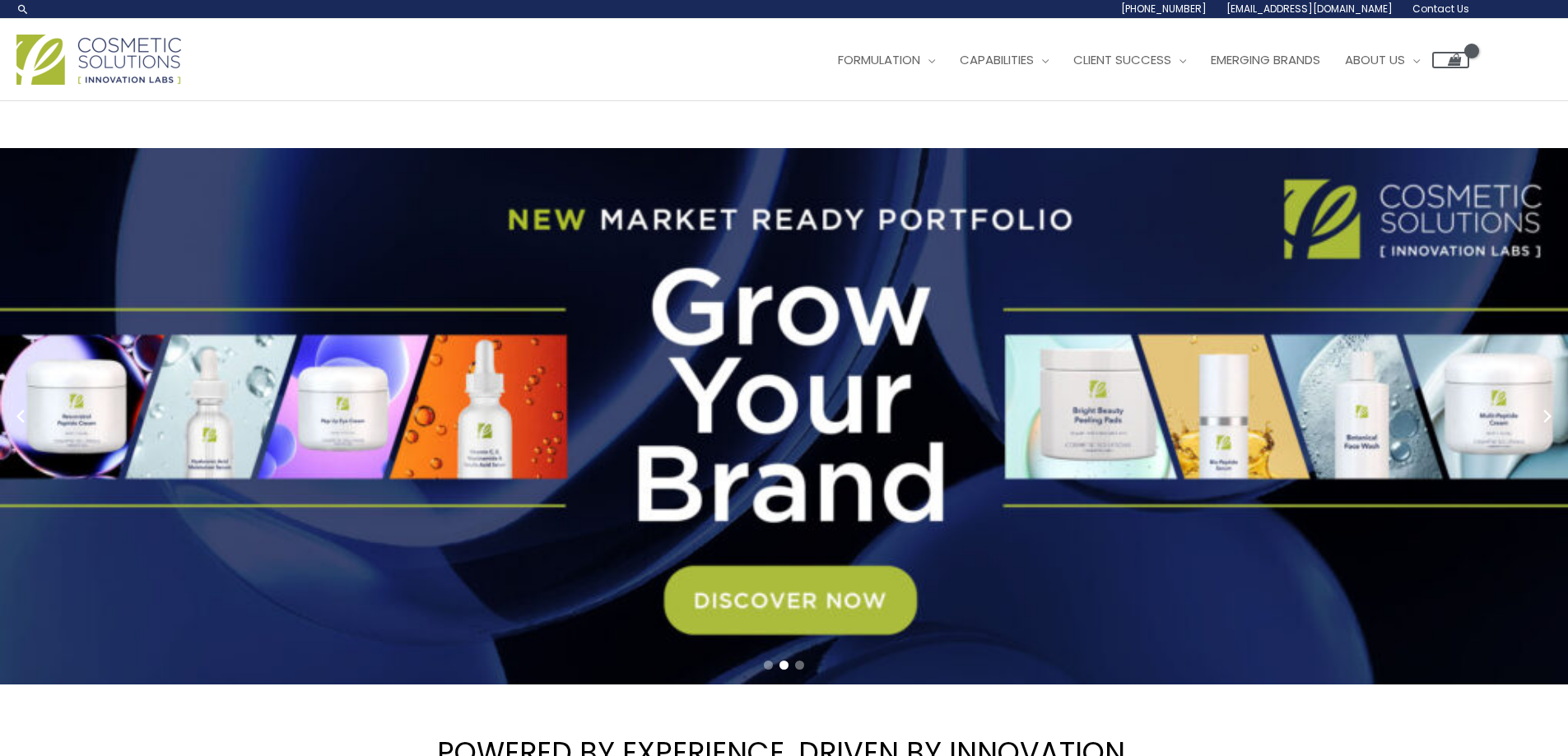
click at [787, 603] on link "2 / 3" at bounding box center [790, 417] width 1581 height 538
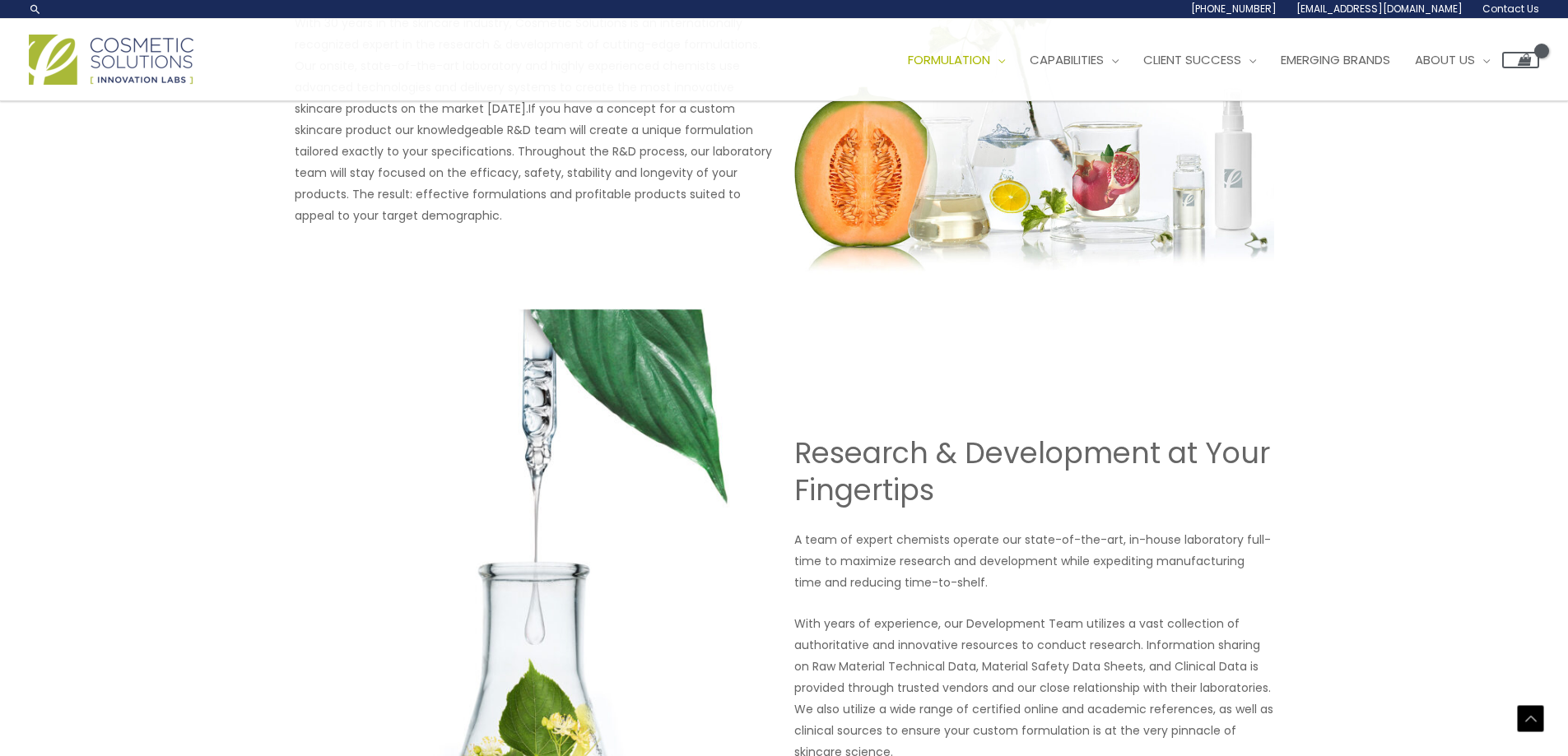
scroll to position [532, 0]
